Goal: Find specific page/section

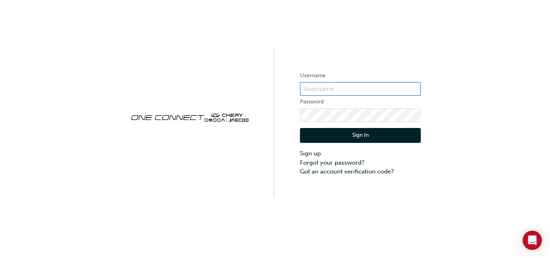
click at [307, 84] on input "text" at bounding box center [360, 89] width 121 height 14
type input "CHAU1021"
click at [349, 136] on button "Sign In" at bounding box center [360, 135] width 121 height 15
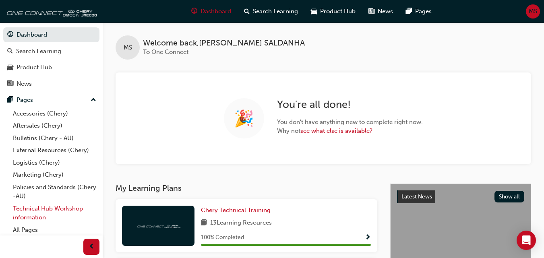
click at [43, 209] on link "Technical Hub Workshop information" at bounding box center [55, 212] width 90 height 21
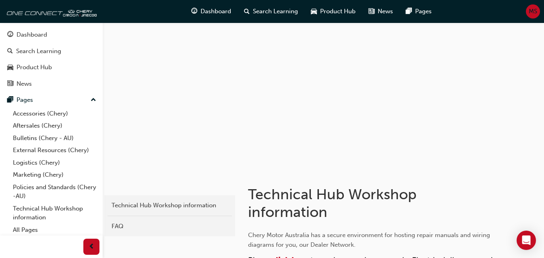
scroll to position [225, 0]
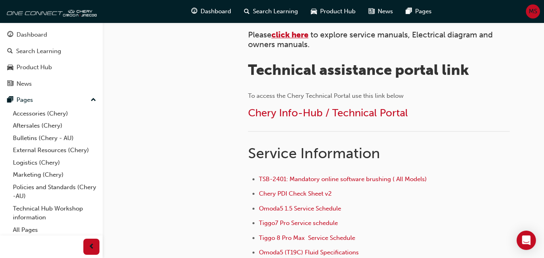
click at [300, 37] on span "click here" at bounding box center [289, 34] width 37 height 9
